Goal: Book appointment/travel/reservation

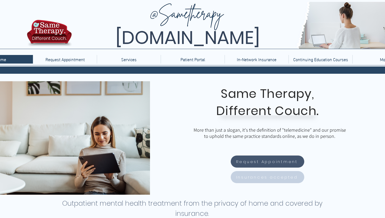
click at [269, 177] on span "Insurances accepted" at bounding box center [267, 177] width 62 height 6
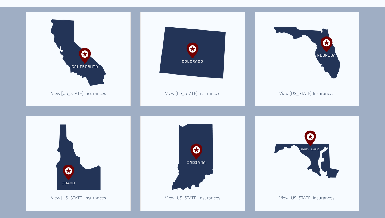
scroll to position [151, 0]
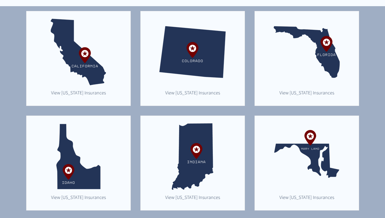
click at [104, 175] on img "main content" at bounding box center [78, 156] width 66 height 66
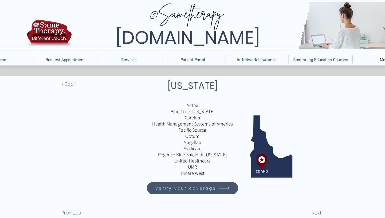
click at [184, 191] on span "Verify your coverage" at bounding box center [186, 188] width 61 height 6
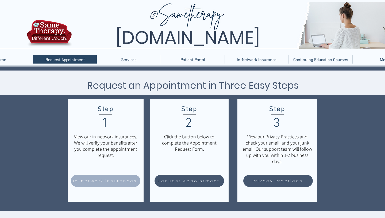
click at [119, 183] on span "In-network insurances" at bounding box center [105, 180] width 64 height 6
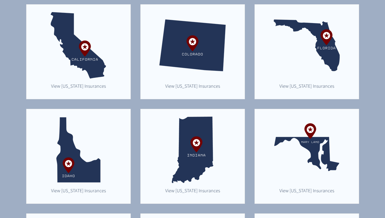
scroll to position [166, 0]
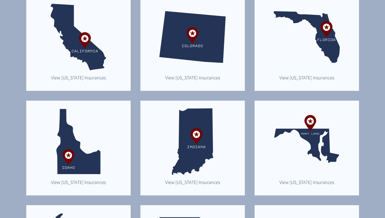
click at [85, 173] on img "main content" at bounding box center [78, 141] width 66 height 66
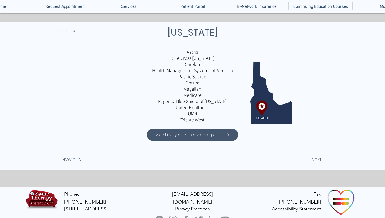
scroll to position [53, 0]
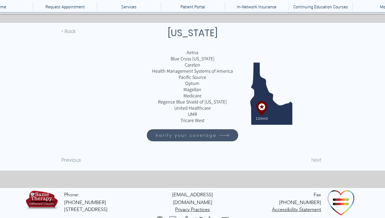
click at [317, 162] on span "Next" at bounding box center [317, 159] width 10 height 7
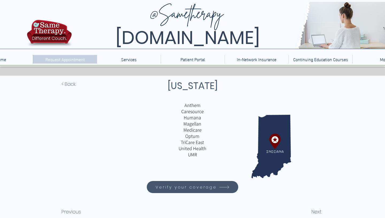
scroll to position [1, 0]
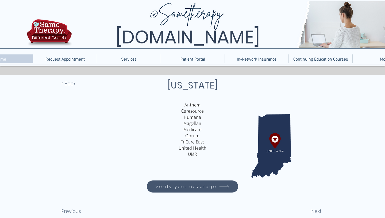
click at [9, 62] on div "Home" at bounding box center [1, 58] width 62 height 9
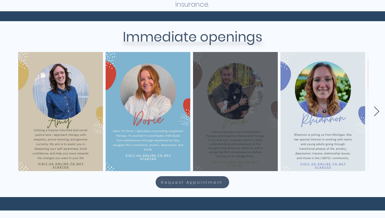
scroll to position [211, 0]
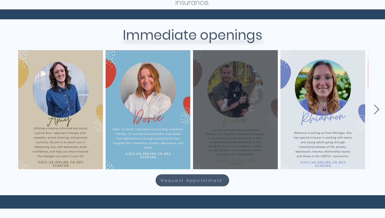
click at [227, 116] on div "main content" at bounding box center [235, 109] width 69 height 103
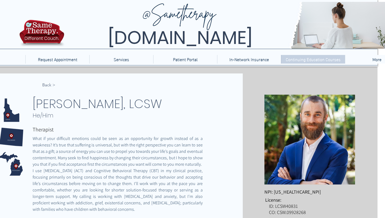
scroll to position [0, 0]
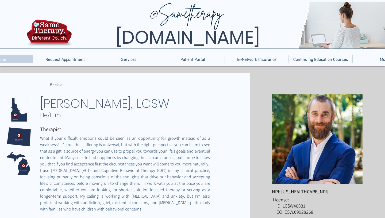
click at [6, 63] on p "Home" at bounding box center [1, 59] width 16 height 9
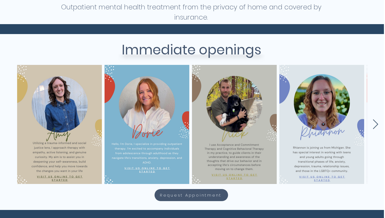
scroll to position [196, 1]
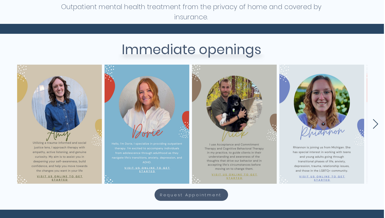
click at [375, 127] on icon "Next Item" at bounding box center [376, 124] width 6 height 10
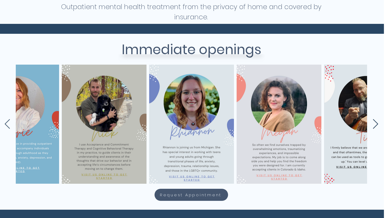
click at [375, 127] on icon "Next Item" at bounding box center [376, 124] width 6 height 10
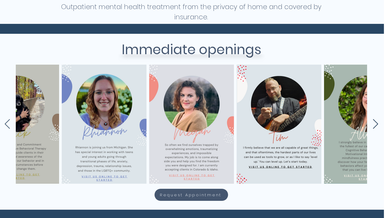
scroll to position [0, 218]
click at [375, 127] on icon "Next Item" at bounding box center [376, 124] width 6 height 10
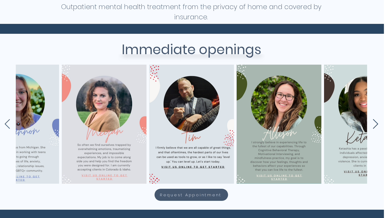
scroll to position [0, 305]
click at [375, 127] on icon "Next Item" at bounding box center [376, 124] width 6 height 10
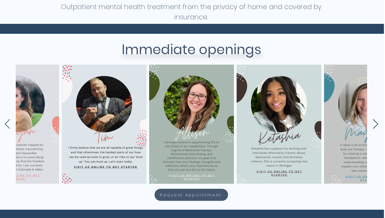
click at [375, 127] on icon "Next Item" at bounding box center [376, 124] width 6 height 10
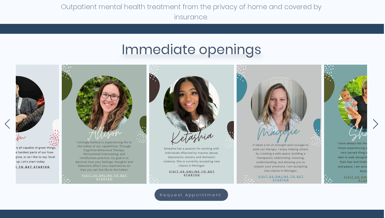
scroll to position [0, 480]
click at [9, 122] on icon "Previous Item" at bounding box center [7, 124] width 6 height 10
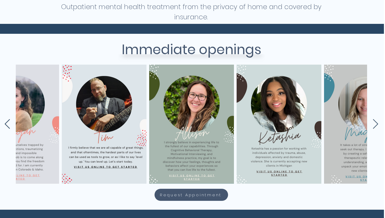
scroll to position [0, 393]
click at [9, 122] on icon "Previous Item" at bounding box center [7, 124] width 6 height 10
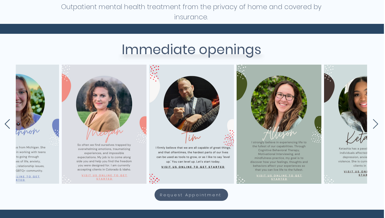
scroll to position [0, 305]
click at [9, 122] on icon "Previous Item" at bounding box center [7, 124] width 6 height 10
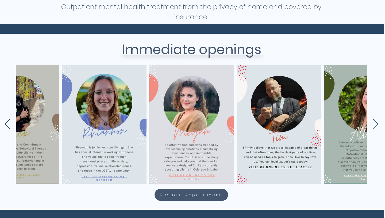
click at [9, 122] on icon "Previous Item" at bounding box center [7, 124] width 6 height 10
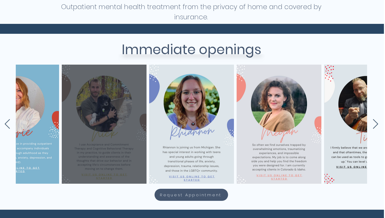
click at [85, 144] on div "main content" at bounding box center [104, 124] width 69 height 103
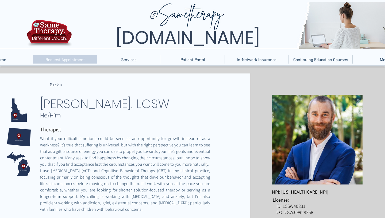
click at [76, 60] on p "Request Appointment" at bounding box center [65, 59] width 45 height 9
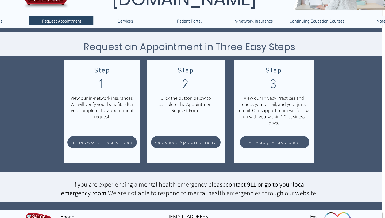
scroll to position [0, 3]
